Goal: Information Seeking & Learning: Compare options

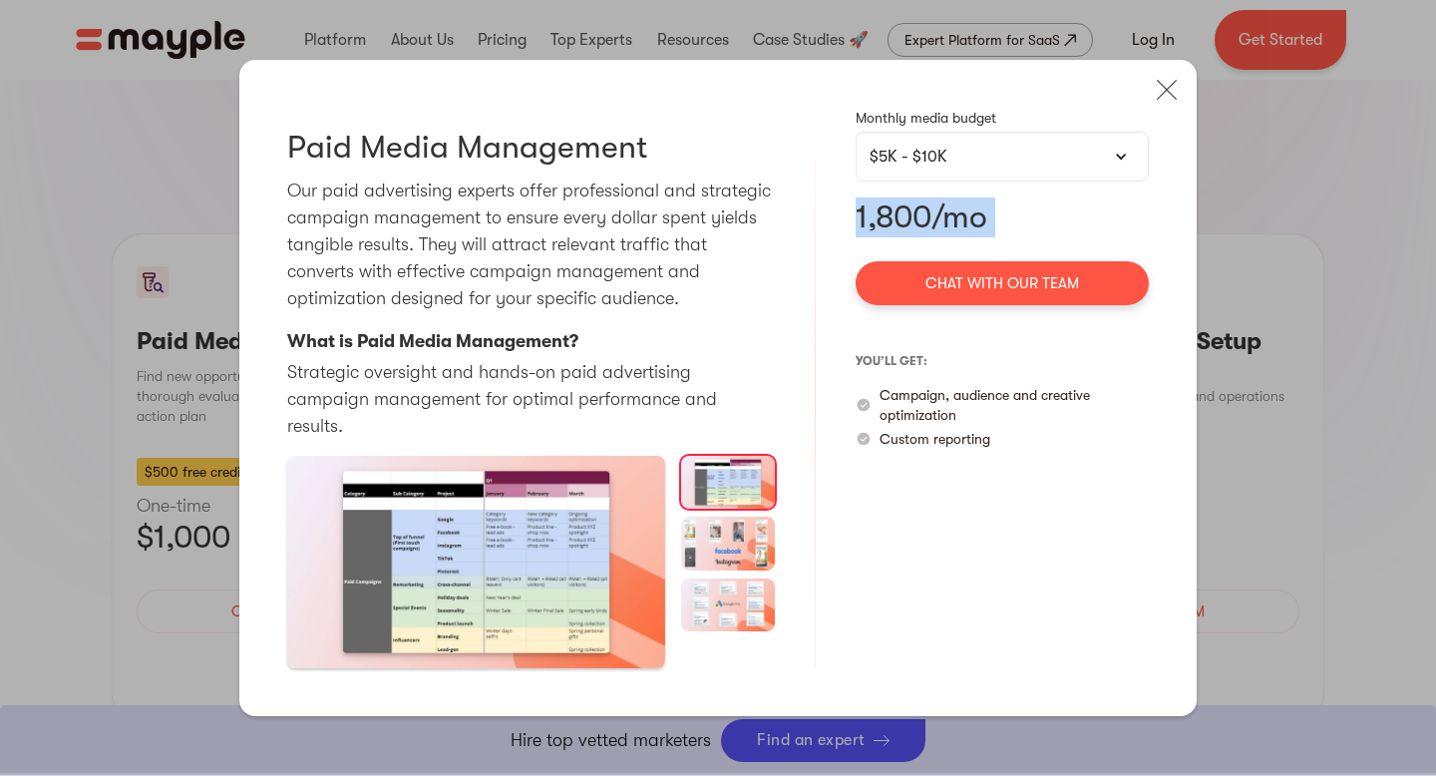
scroll to position [1826, 0]
click at [1176, 106] on img at bounding box center [1167, 90] width 44 height 44
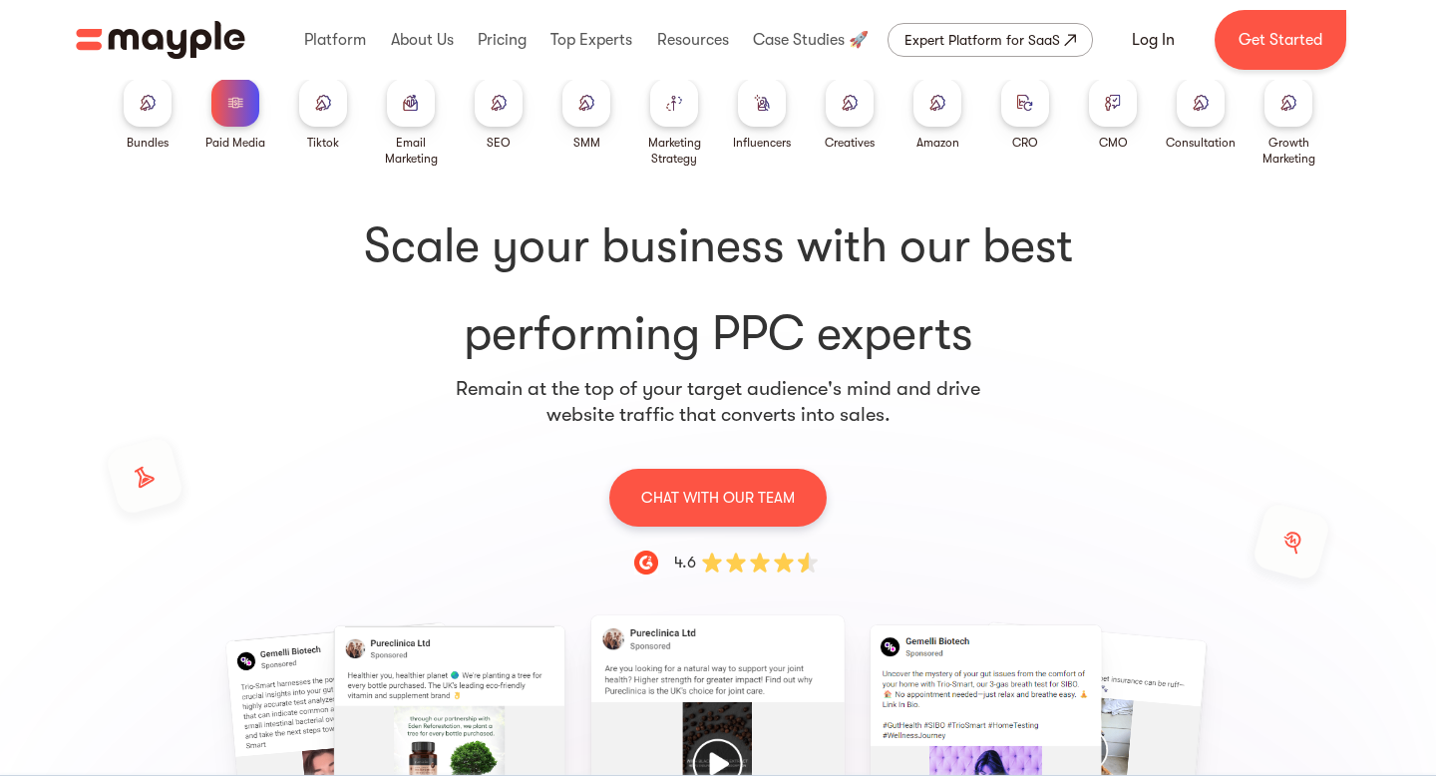
scroll to position [0, 0]
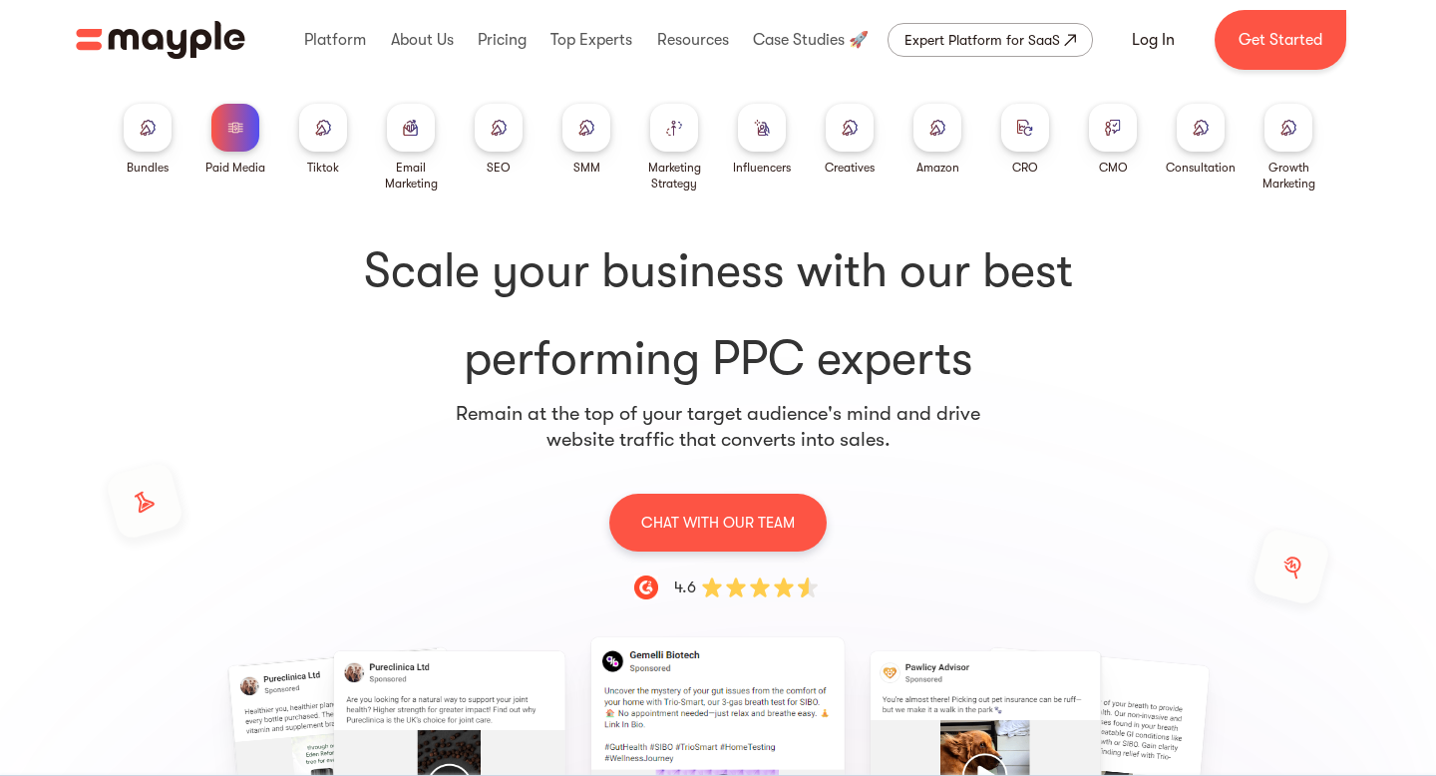
click at [580, 137] on div at bounding box center [587, 128] width 48 height 48
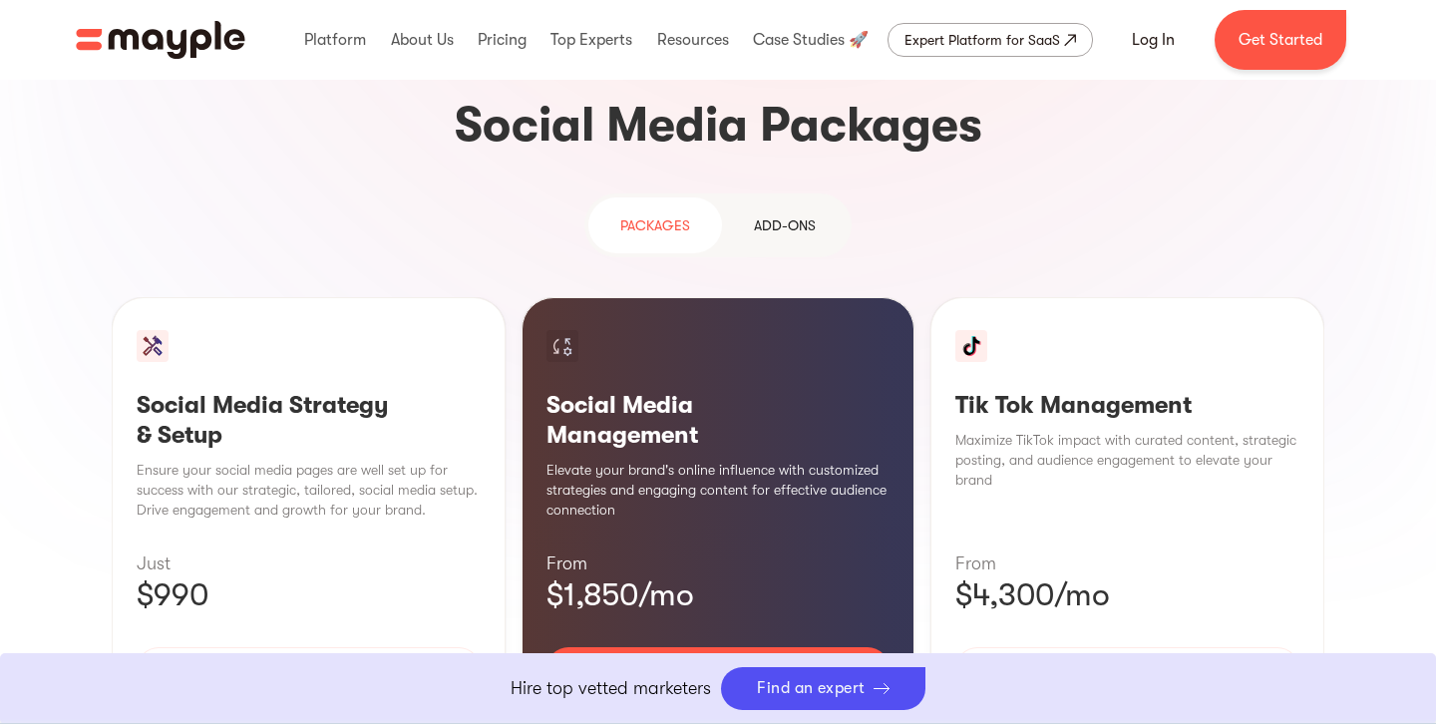
scroll to position [1859, 0]
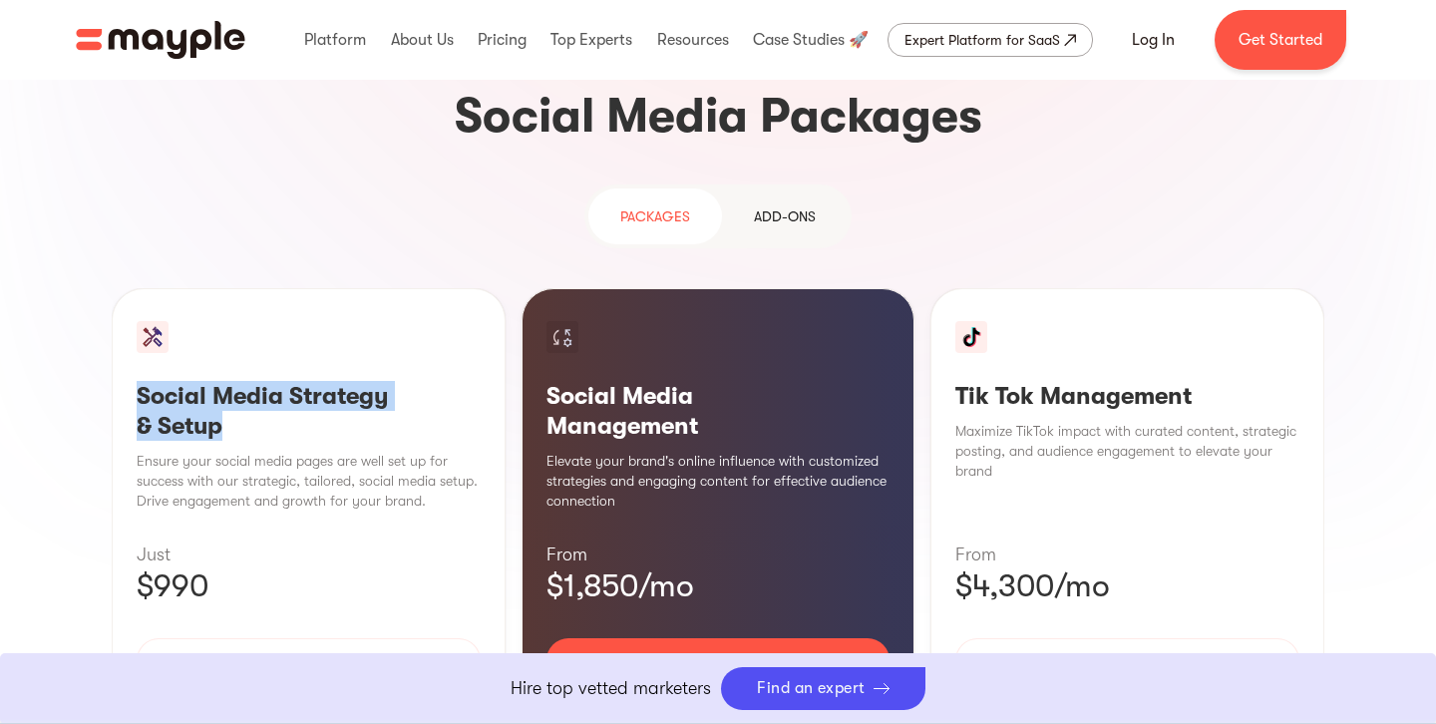
drag, startPoint x: 231, startPoint y: 284, endPoint x: 123, endPoint y: 224, distance: 124.1
click at [123, 288] on div "Social Media Strategy & Setup Ensure your social media pages are well set up fo…" at bounding box center [309, 530] width 394 height 485
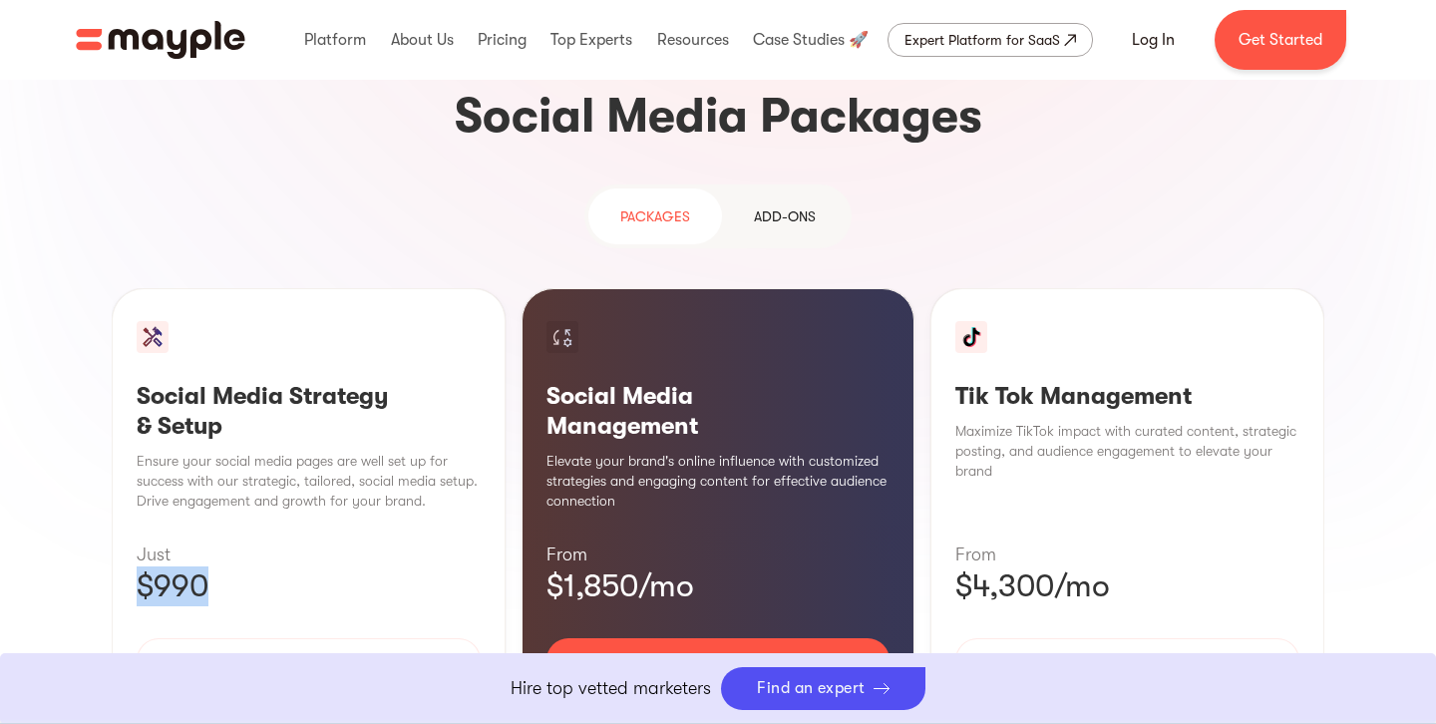
drag, startPoint x: 210, startPoint y: 442, endPoint x: 74, endPoint y: 432, distance: 137.0
click at [74, 432] on section "Why use Social Media for your business? With over 4.59 billion users worldwide,…" at bounding box center [718, 230] width 1436 height 1379
click at [320, 698] on div "Learn More" at bounding box center [309, 719] width 344 height 42
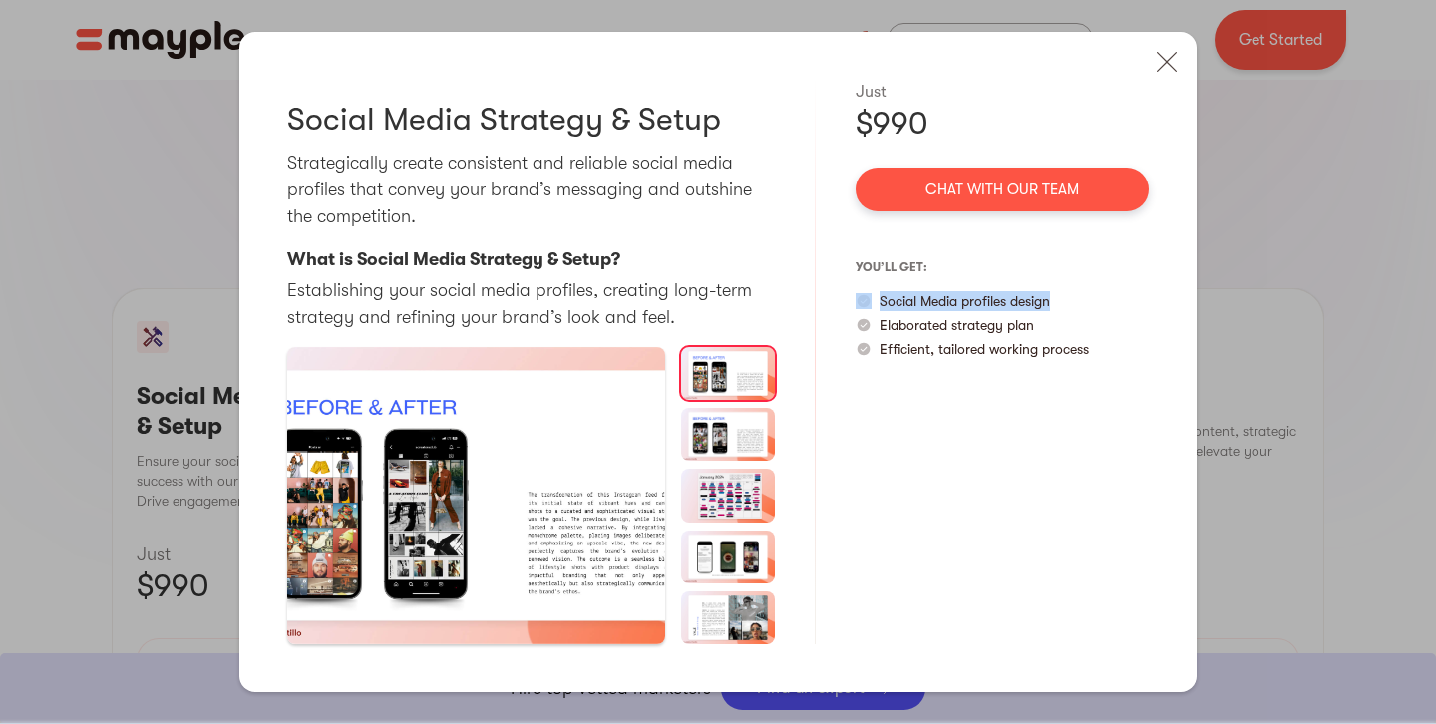
click at [850, 302] on div "Social Media Strategy & Setup Strategically create consistent and reliable soci…" at bounding box center [718, 362] width 958 height 661
drag, startPoint x: 1044, startPoint y: 329, endPoint x: 876, endPoint y: 325, distance: 168.6
click at [876, 325] on div "Elaborated strategy plan" at bounding box center [1002, 325] width 293 height 20
drag, startPoint x: 1105, startPoint y: 352, endPoint x: 852, endPoint y: 355, distance: 253.4
click at [852, 355] on div "Social Media Strategy & Setup Strategically create consistent and reliable soci…" at bounding box center [718, 362] width 958 height 661
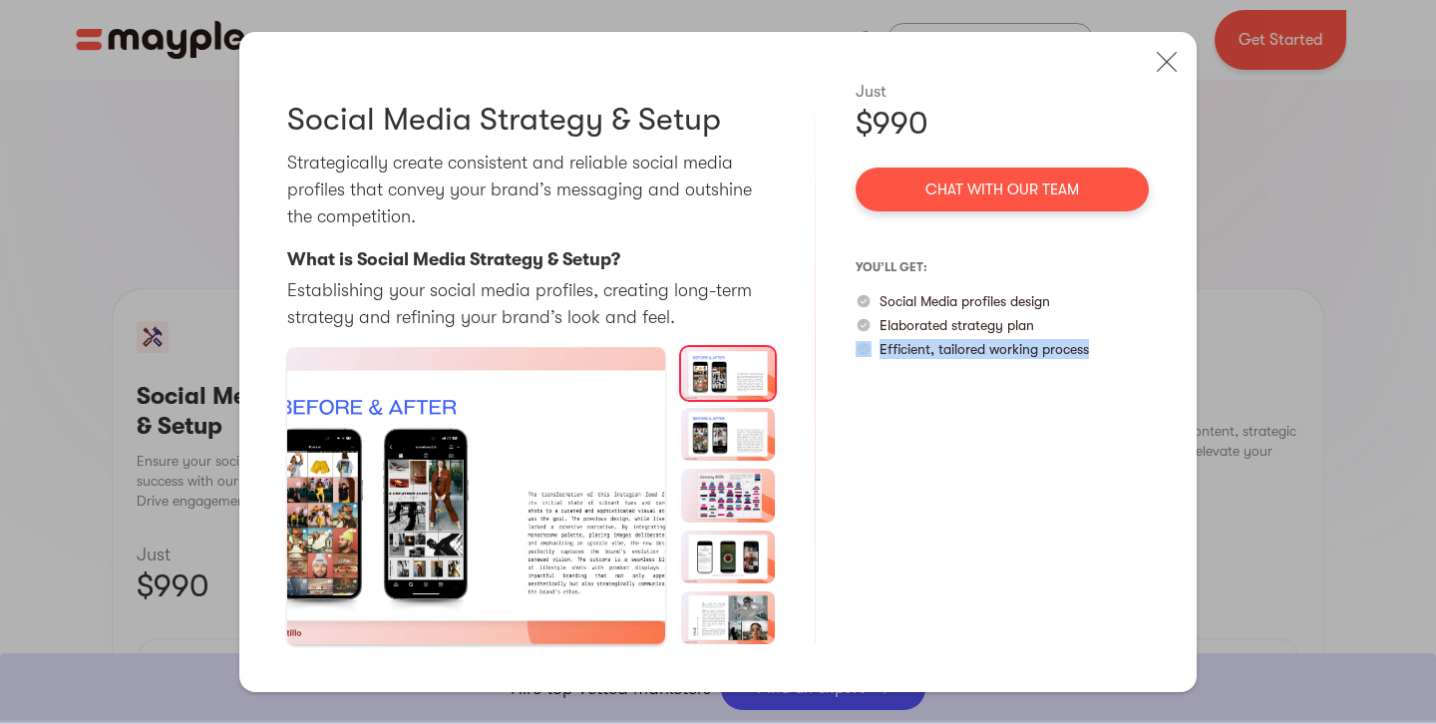
click at [879, 407] on div "Just $990 Chat with our team you’ll get: Social Media profiles design Elaborate…" at bounding box center [1002, 363] width 293 height 566
click at [1173, 83] on div "Social Media Strategy & Setup Strategically create consistent and reliable soci…" at bounding box center [718, 362] width 958 height 661
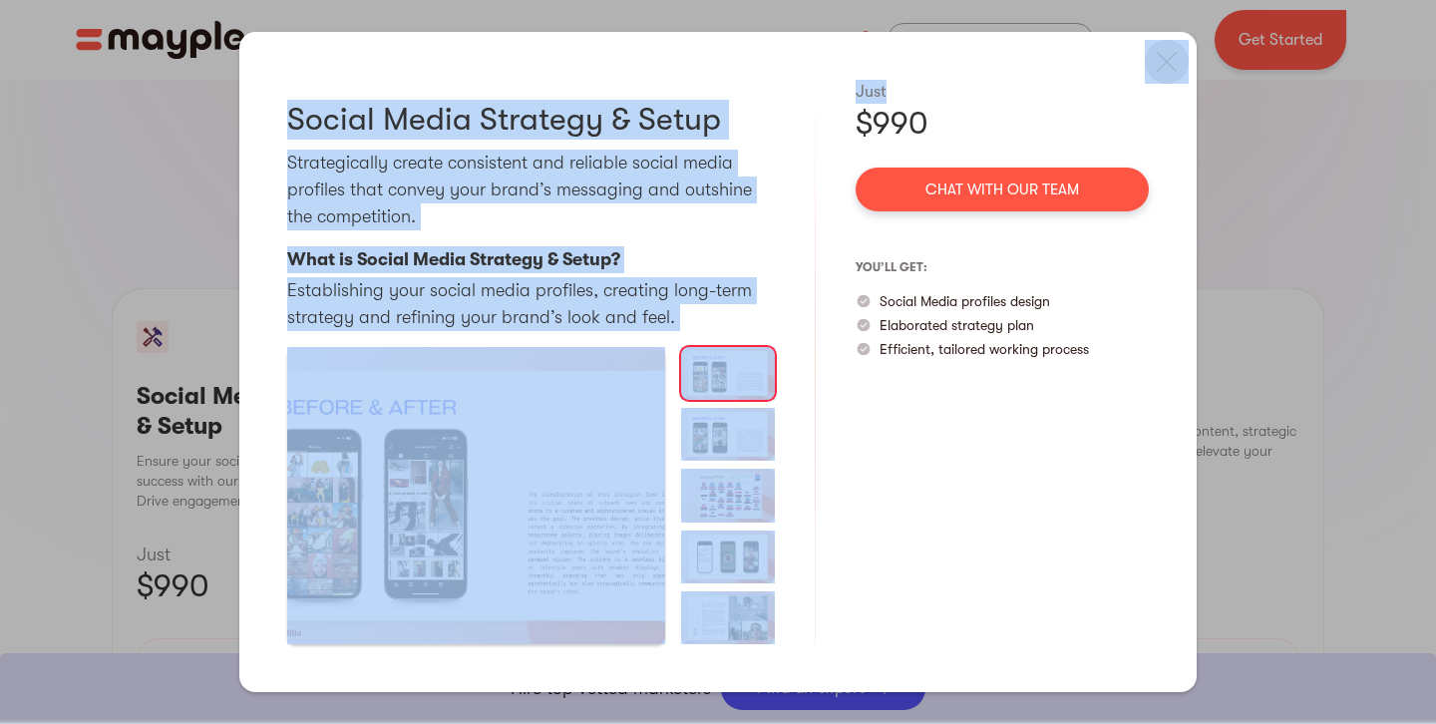
click at [1167, 72] on img at bounding box center [1167, 62] width 44 height 44
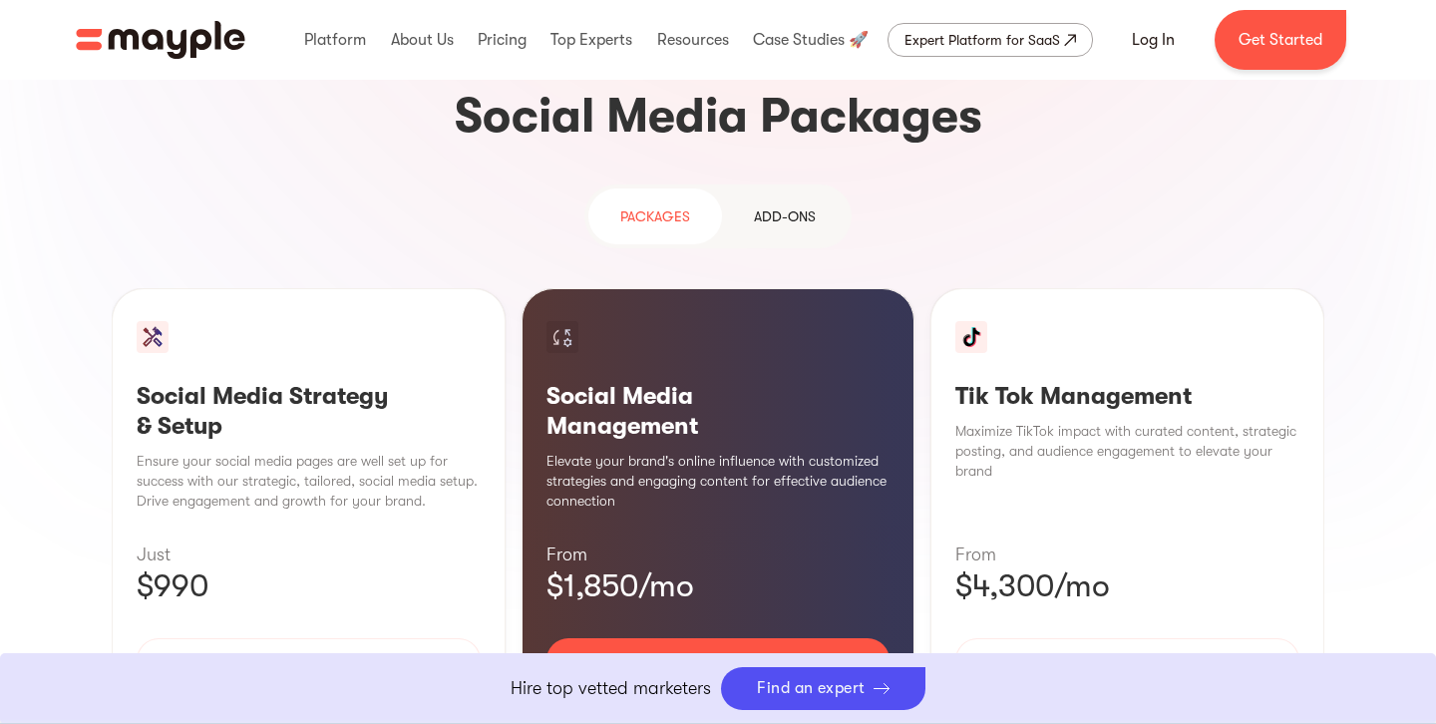
click at [727, 698] on div "Learn More" at bounding box center [719, 719] width 344 height 42
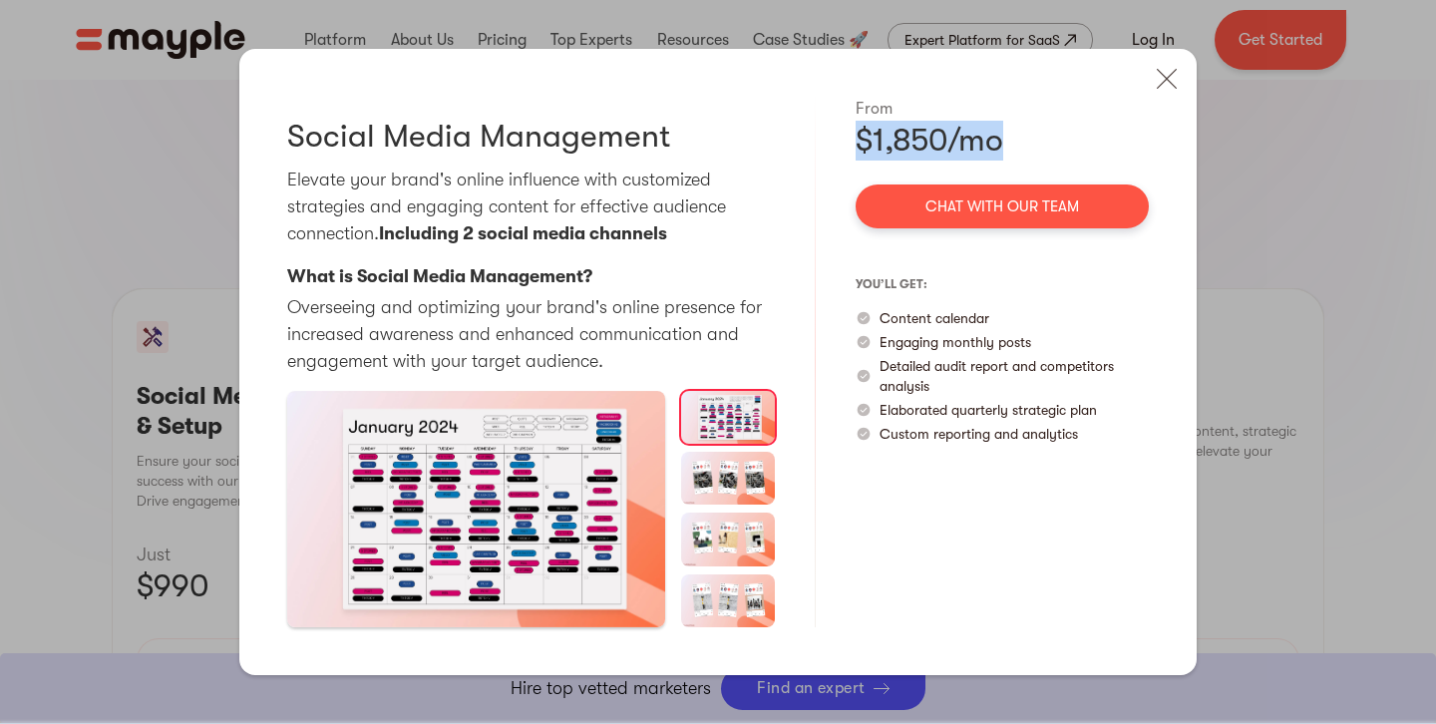
drag, startPoint x: 844, startPoint y: 143, endPoint x: 1037, endPoint y: 133, distance: 193.8
click at [1037, 133] on div "Social Media Management Elevate your brand's online influence with customized s…" at bounding box center [718, 362] width 958 height 626
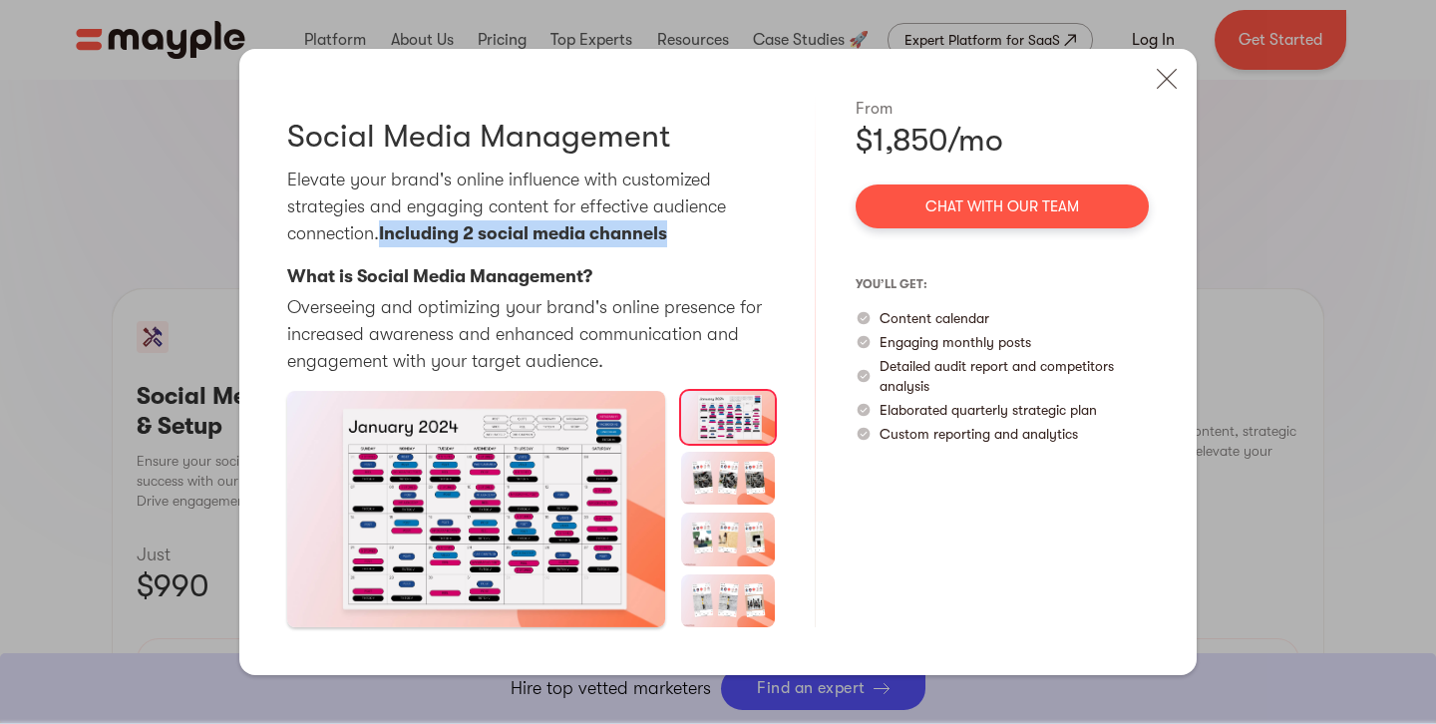
drag, startPoint x: 379, startPoint y: 233, endPoint x: 726, endPoint y: 230, distance: 347.1
click at [726, 230] on p "Elevate your brand's online influence with customized strategies and engaging c…" at bounding box center [531, 207] width 488 height 81
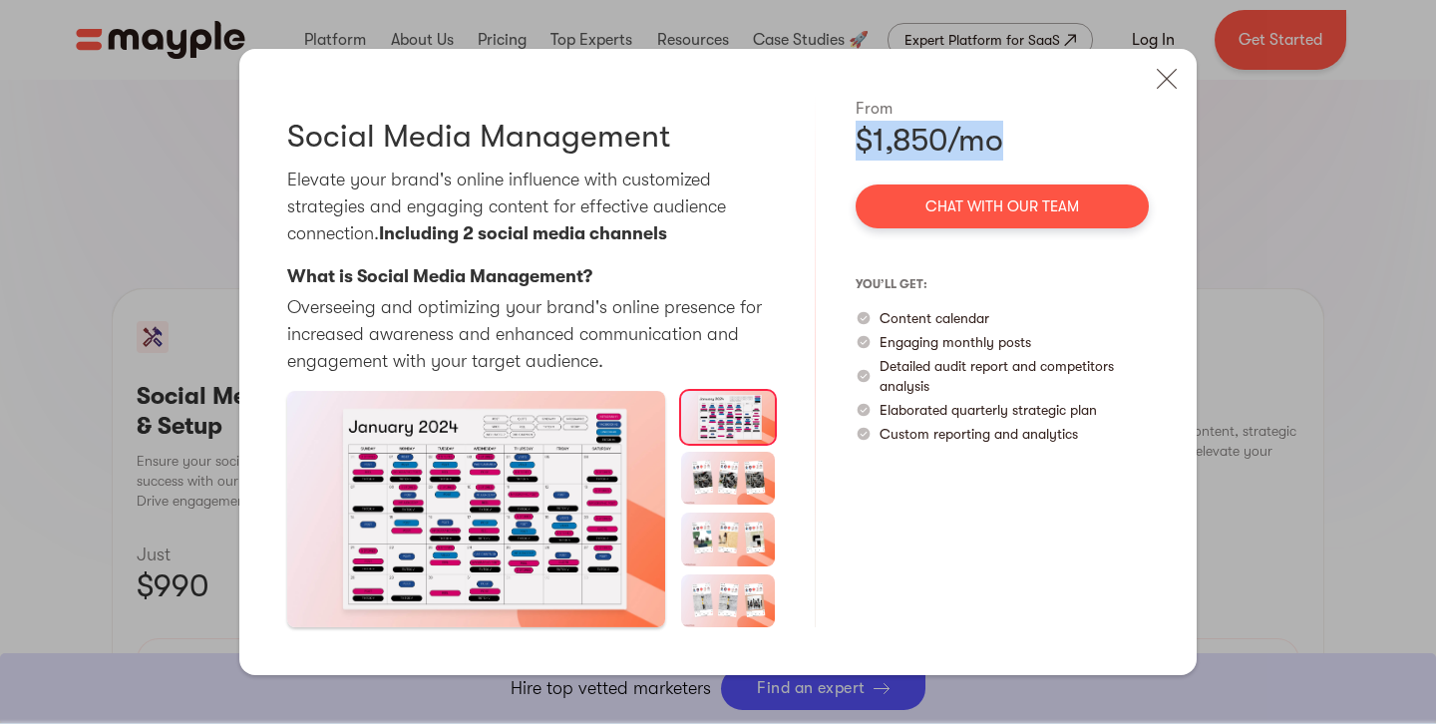
drag, startPoint x: 1021, startPoint y: 140, endPoint x: 849, endPoint y: 141, distance: 172.6
click at [849, 141] on div "Social Media Management Elevate your brand's online influence with customized s…" at bounding box center [718, 362] width 958 height 626
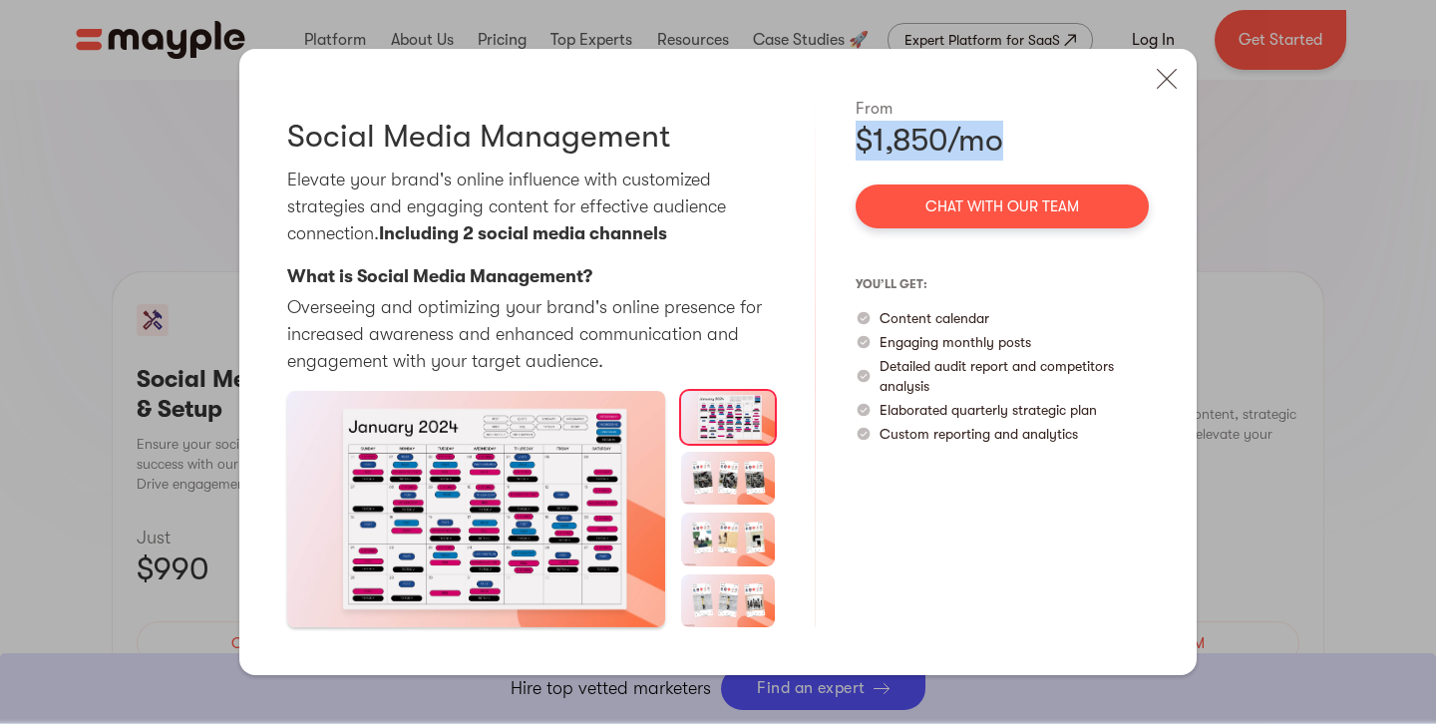
scroll to position [1877, 0]
drag, startPoint x: 998, startPoint y: 314, endPoint x: 877, endPoint y: 320, distance: 121.8
click at [877, 320] on div "Content calendar" at bounding box center [1002, 318] width 293 height 20
drag, startPoint x: 1077, startPoint y: 344, endPoint x: 873, endPoint y: 350, distance: 204.6
click at [873, 350] on div "Engaging monthly posts" at bounding box center [1002, 342] width 293 height 20
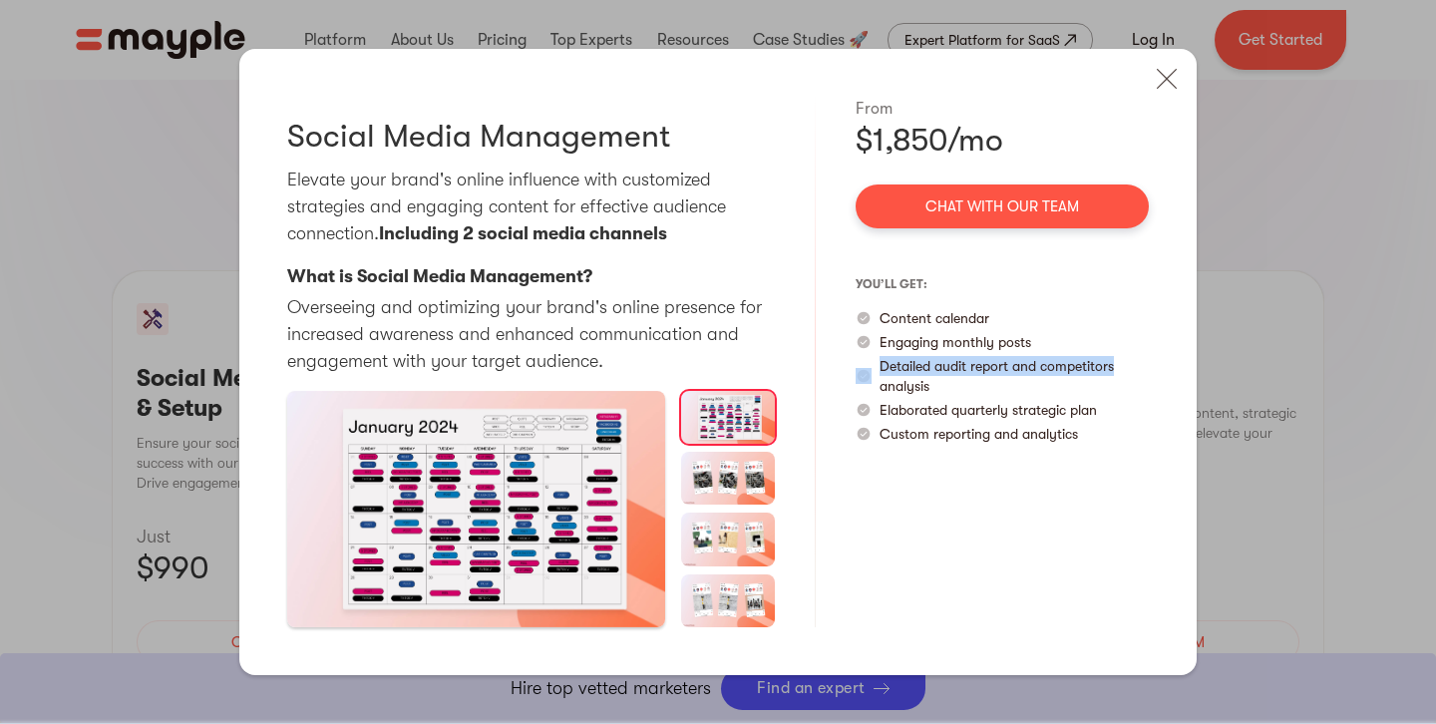
drag, startPoint x: 1132, startPoint y: 364, endPoint x: 862, endPoint y: 371, distance: 270.4
click at [862, 371] on div "Detailed audit report and competitors analysis" at bounding box center [1002, 376] width 293 height 40
drag, startPoint x: 1103, startPoint y: 415, endPoint x: 966, endPoint y: 413, distance: 136.7
click at [966, 413] on div "Elaborated quarterly strategic plan" at bounding box center [1002, 410] width 293 height 20
drag, startPoint x: 1072, startPoint y: 435, endPoint x: 1021, endPoint y: 436, distance: 50.9
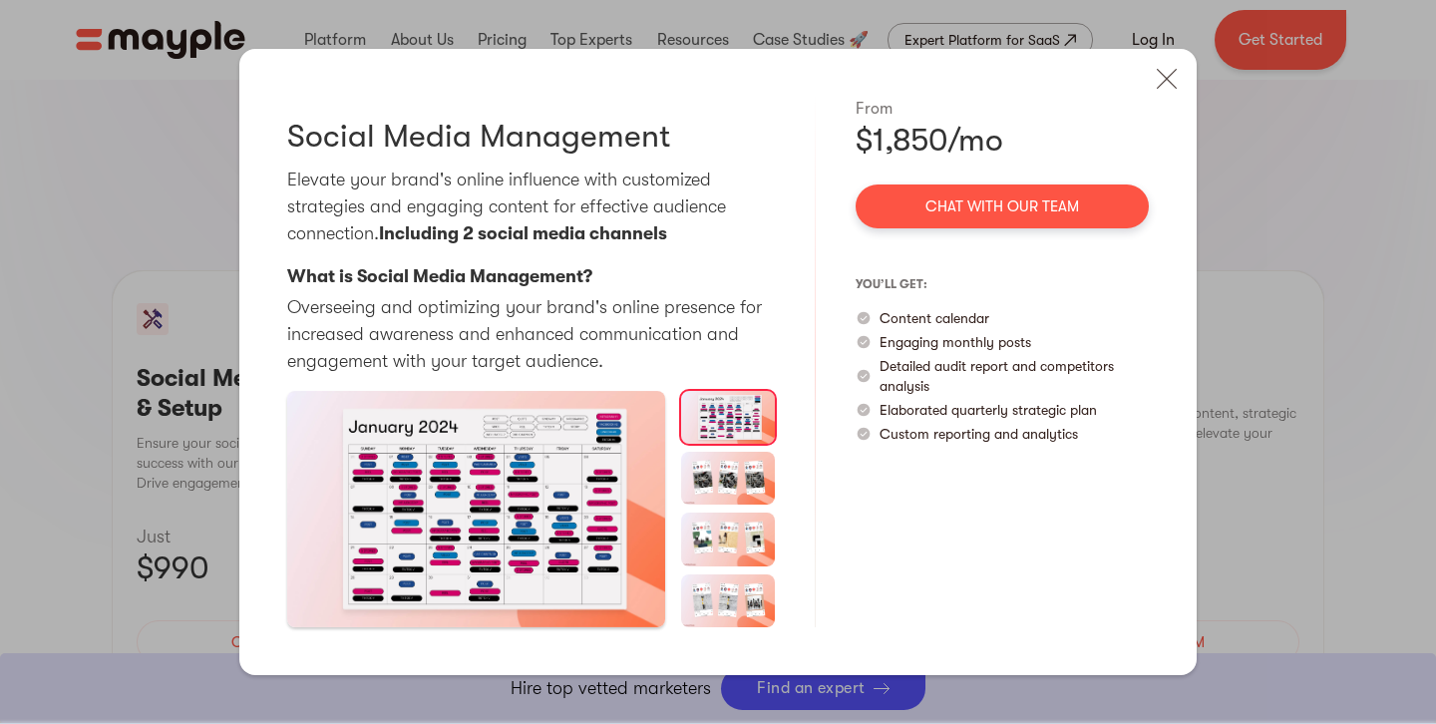
click at [1066, 435] on p "Custom reporting and analytics" at bounding box center [979, 434] width 198 height 20
click at [1021, 436] on p "Custom reporting and analytics" at bounding box center [979, 434] width 198 height 20
click at [1081, 113] on div "From" at bounding box center [1002, 109] width 293 height 24
